Goal: Task Accomplishment & Management: Manage account settings

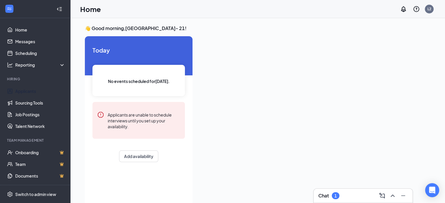
click at [32, 91] on link "Applicants" at bounding box center [40, 91] width 50 height 12
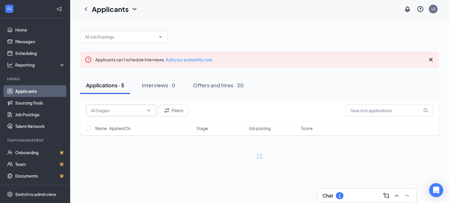
click at [137, 115] on span at bounding box center [121, 111] width 70 height 12
click at [138, 110] on input "text" at bounding box center [117, 110] width 53 height 6
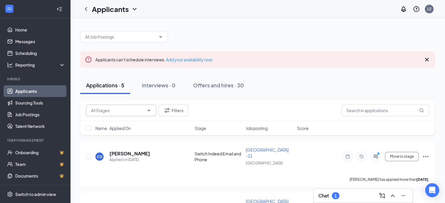
click at [147, 111] on icon "ChevronDown" at bounding box center [148, 110] width 5 height 5
click at [133, 137] on div "Switch Indeed Email and Phone (1)" at bounding box center [121, 140] width 61 height 13
type input "Switch Indeed Email and Phone (1)"
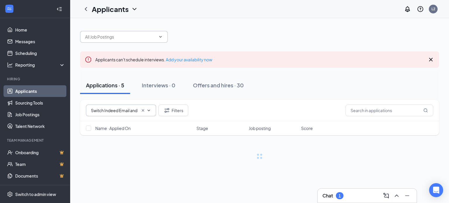
click at [108, 37] on input "text" at bounding box center [120, 37] width 71 height 6
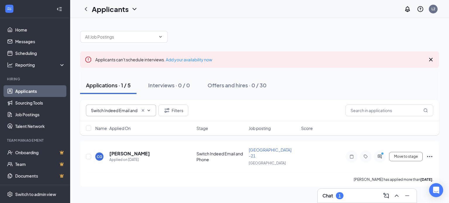
click at [206, 37] on div at bounding box center [259, 34] width 359 height 18
click at [139, 151] on h5 "[PERSON_NAME]" at bounding box center [129, 154] width 41 height 6
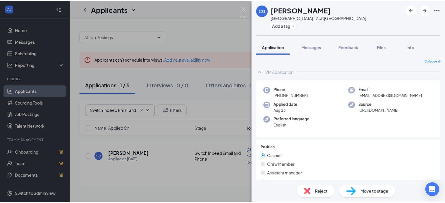
scroll to position [88, 0]
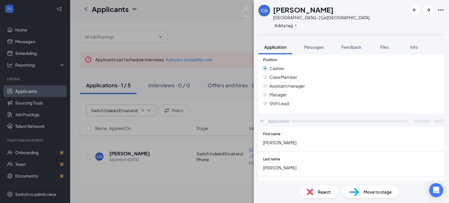
click at [365, 191] on span "Move to stage" at bounding box center [378, 192] width 28 height 6
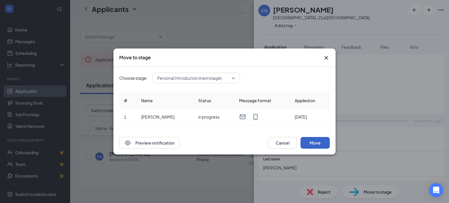
click at [319, 143] on button "Move" at bounding box center [314, 143] width 29 height 12
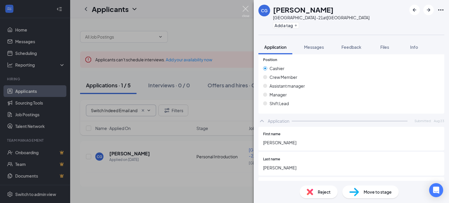
drag, startPoint x: 246, startPoint y: 9, endPoint x: 253, endPoint y: 1, distance: 10.8
click at [246, 9] on img at bounding box center [245, 11] width 7 height 11
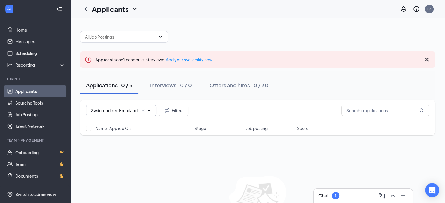
click at [150, 111] on icon "ChevronDown" at bounding box center [148, 110] width 5 height 5
click at [148, 110] on icon "ChevronUp" at bounding box center [148, 110] width 5 height 5
click at [143, 110] on icon "Cross" at bounding box center [143, 110] width 2 height 2
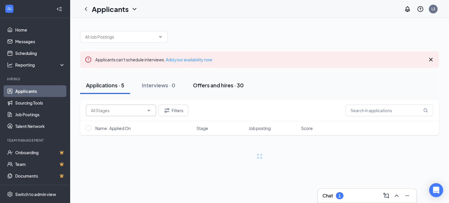
click at [226, 87] on div "Offers and hires · 30" at bounding box center [218, 85] width 51 height 7
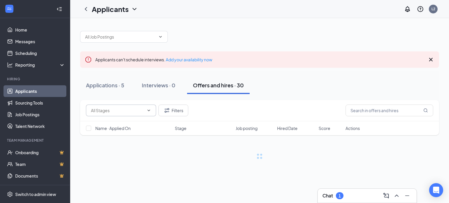
click at [141, 113] on input "text" at bounding box center [117, 110] width 53 height 6
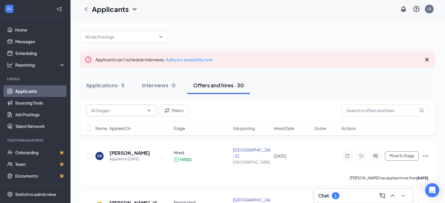
click at [134, 108] on input "text" at bounding box center [117, 110] width 53 height 6
click at [122, 84] on div "Applications · 5" at bounding box center [105, 85] width 38 height 7
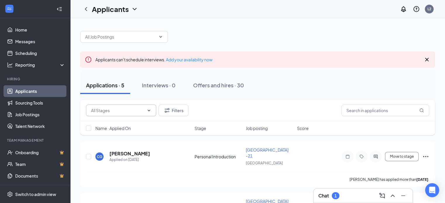
click at [142, 111] on input "text" at bounding box center [117, 110] width 53 height 6
click at [298, 75] on div "Applications · 5 Interviews · 0 Offers and hires · 30" at bounding box center [257, 85] width 355 height 29
click at [121, 111] on input "text" at bounding box center [117, 110] width 53 height 6
click at [194, 105] on div "Filters" at bounding box center [257, 111] width 343 height 12
click at [206, 87] on div "Offers and hires · 30" at bounding box center [218, 85] width 51 height 7
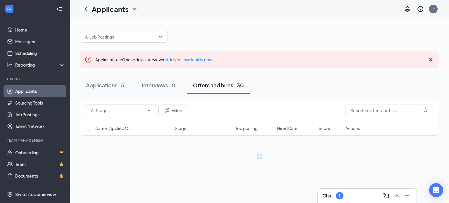
click at [135, 108] on input "text" at bounding box center [117, 110] width 53 height 6
